Goal: Task Accomplishment & Management: Use online tool/utility

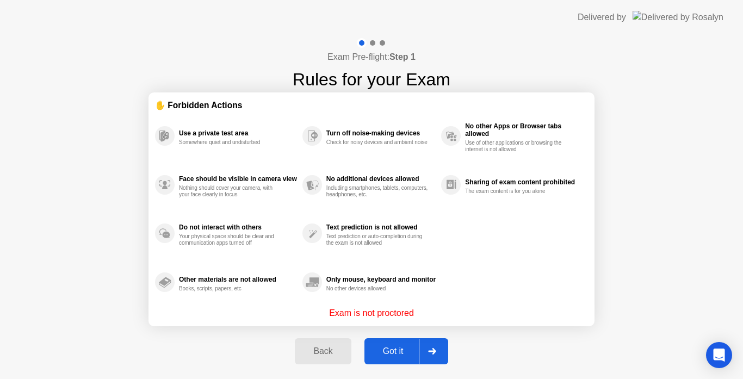
click at [389, 353] on div "Got it" at bounding box center [393, 351] width 51 height 10
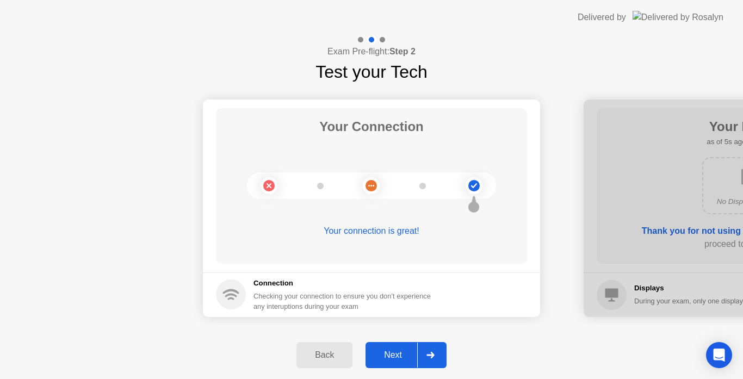
click at [405, 350] on div "Next" at bounding box center [393, 355] width 48 height 10
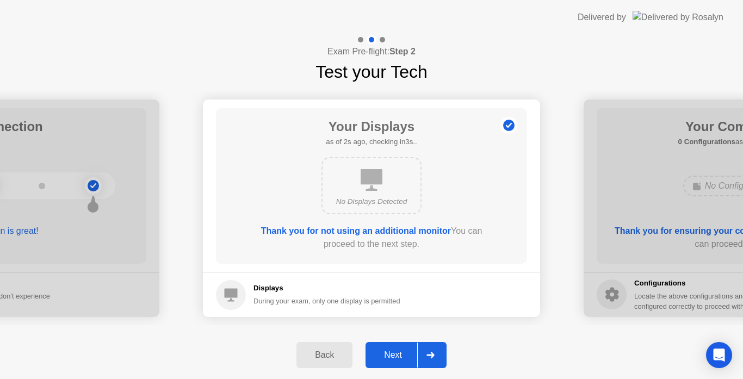
click at [405, 353] on div "Next" at bounding box center [393, 355] width 48 height 10
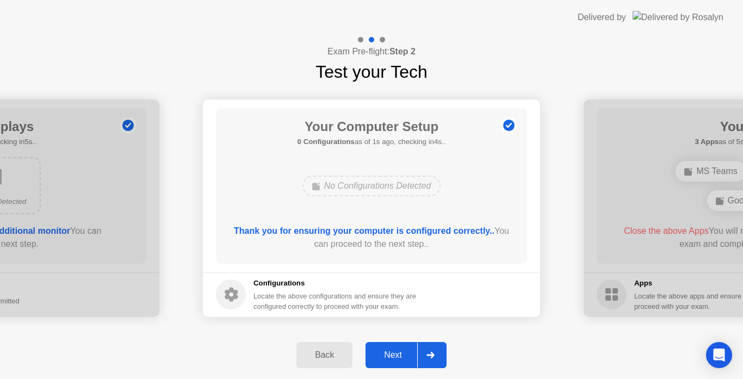
click at [405, 353] on div "Next" at bounding box center [393, 355] width 48 height 10
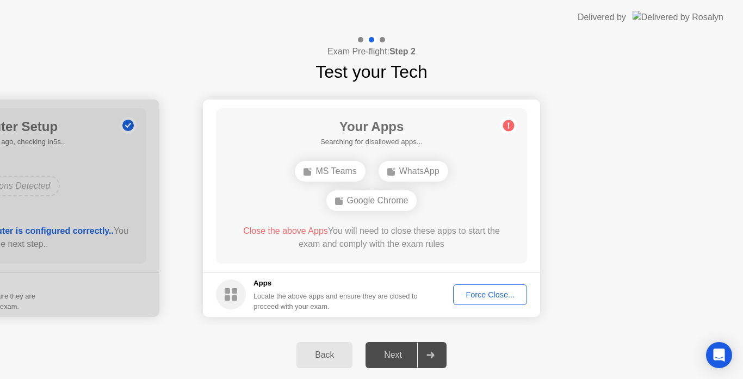
click at [475, 294] on div "Force Close..." at bounding box center [490, 294] width 66 height 9
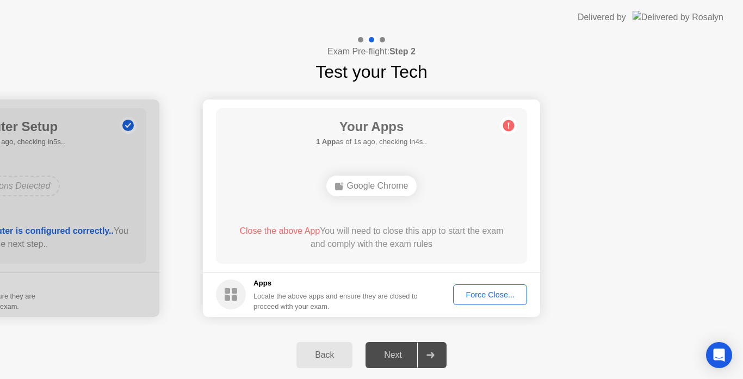
click at [499, 293] on div "Force Close..." at bounding box center [490, 294] width 66 height 9
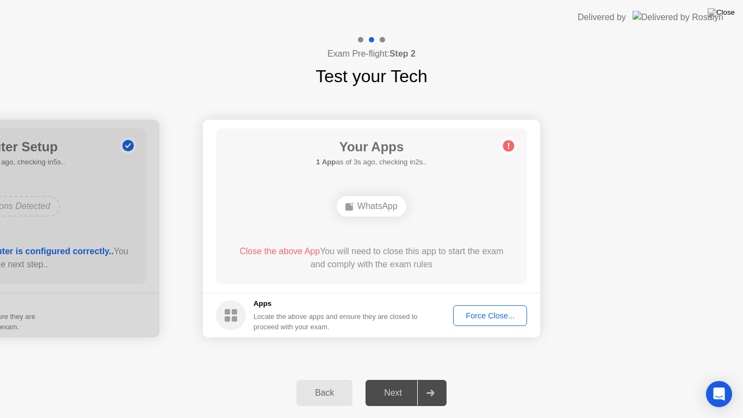
click at [511, 312] on div "Force Close..." at bounding box center [490, 315] width 66 height 9
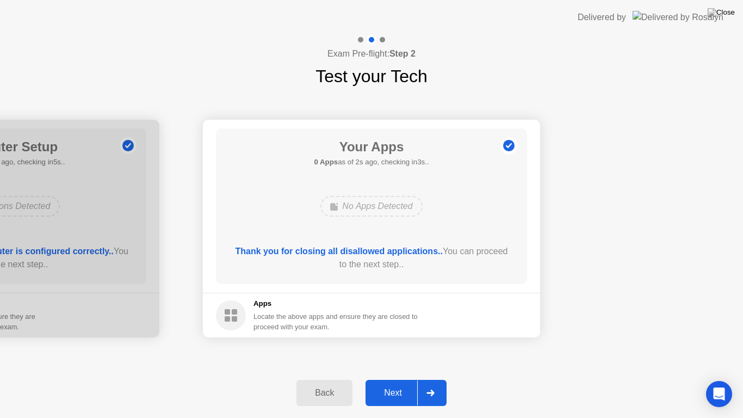
click at [399, 379] on div "Next" at bounding box center [393, 393] width 48 height 10
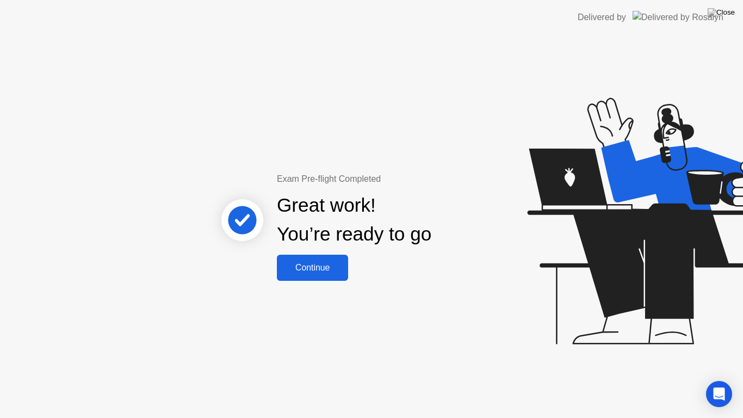
click at [305, 267] on div "Continue" at bounding box center [312, 268] width 65 height 10
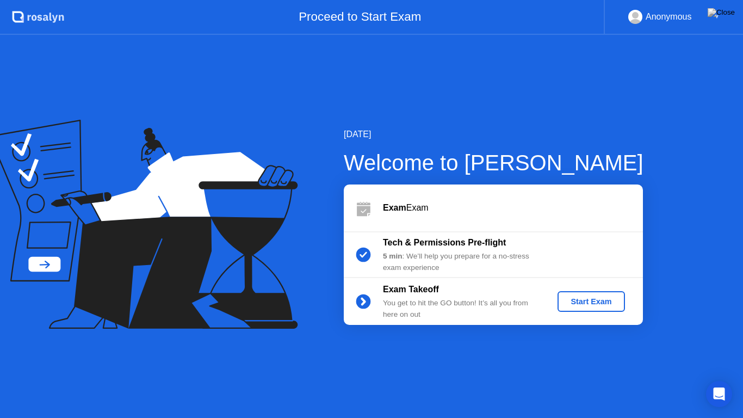
click at [587, 302] on div "Start Exam" at bounding box center [591, 301] width 58 height 9
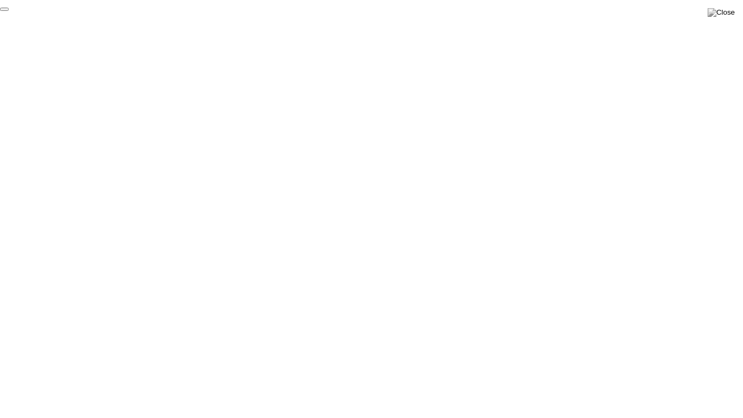
click div "End Proctoring Session"
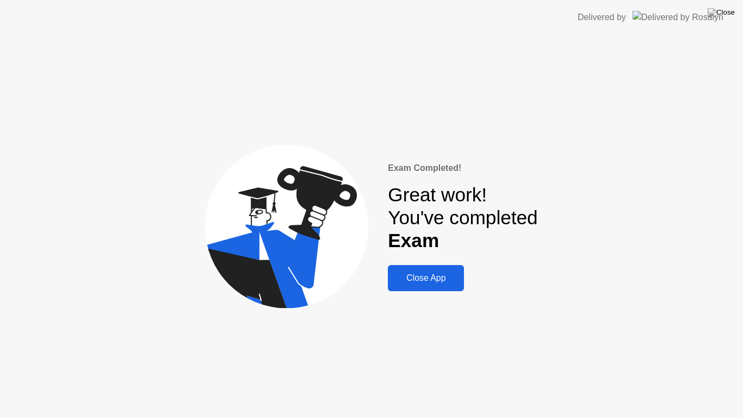
click at [404, 281] on div "Close App" at bounding box center [426, 278] width 70 height 10
